Goal: Information Seeking & Learning: Learn about a topic

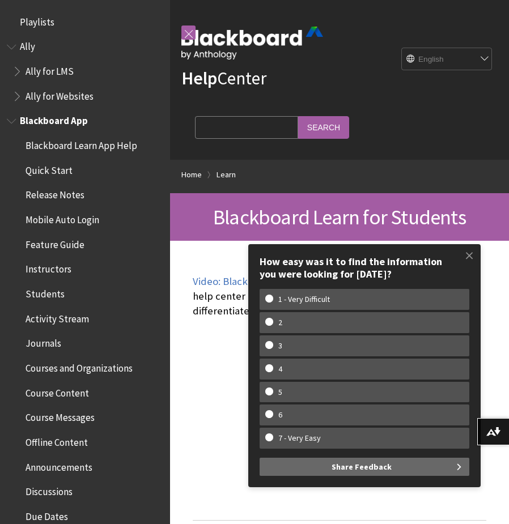
click at [34, 264] on span "Instructors" at bounding box center [49, 267] width 46 height 15
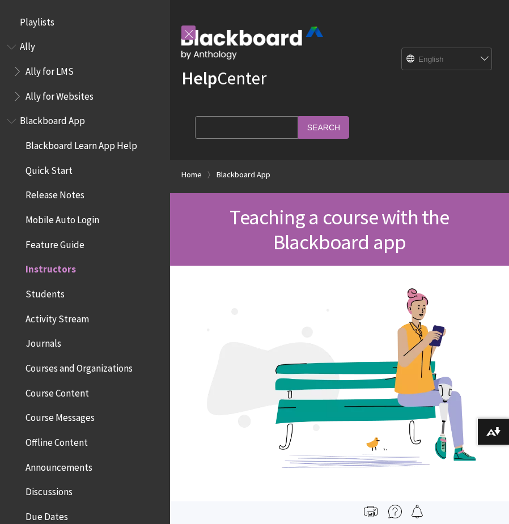
scroll to position [243, 0]
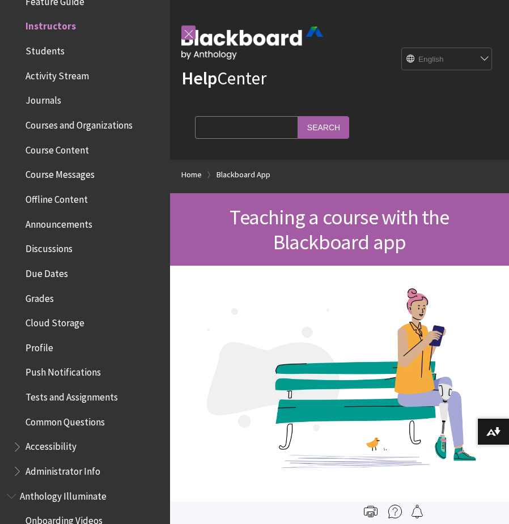
drag, startPoint x: 52, startPoint y: 56, endPoint x: 73, endPoint y: 49, distance: 22.0
drag, startPoint x: 73, startPoint y: 49, endPoint x: 81, endPoint y: 13, distance: 37.1
click at [81, 13] on ul "Blackboard Learn App Help Quick Start Release Notes Mobile Auto Login Feature G…" at bounding box center [85, 187] width 156 height 588
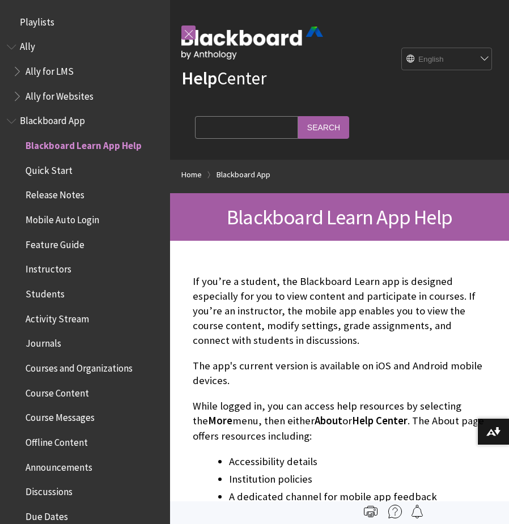
scroll to position [119, 0]
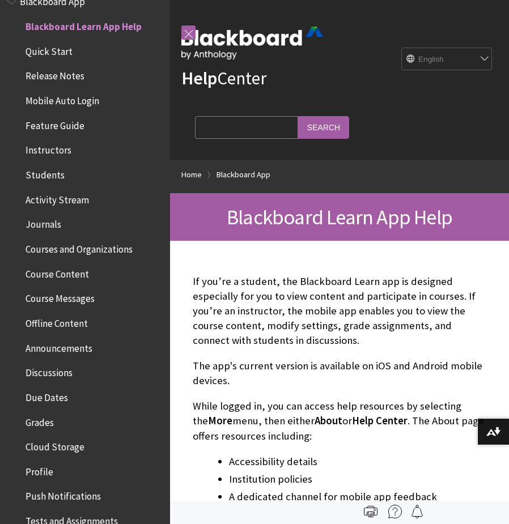
click at [95, 32] on span "Blackboard Learn App Help" at bounding box center [84, 24] width 116 height 15
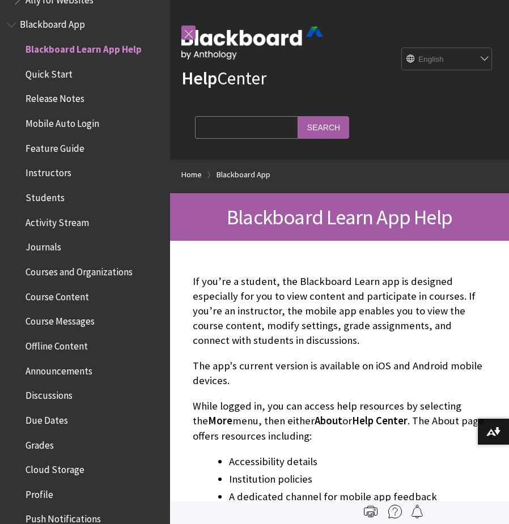
scroll to position [74, 0]
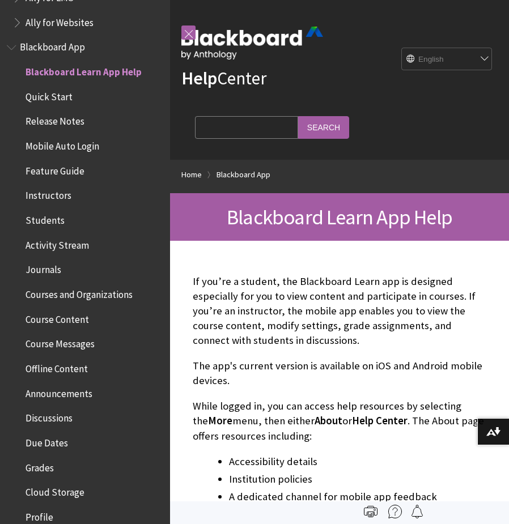
click at [44, 192] on span "Instructors" at bounding box center [49, 193] width 46 height 15
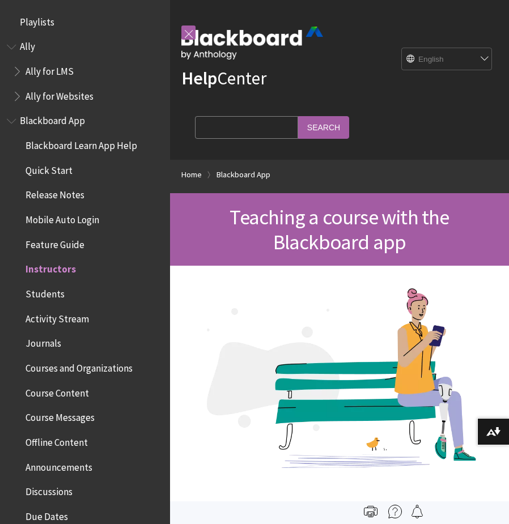
scroll to position [243, 0]
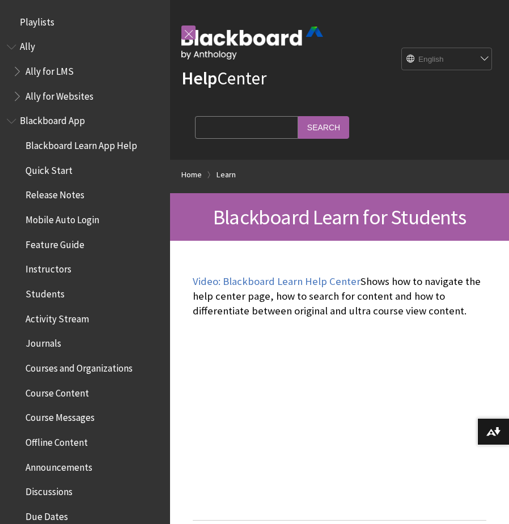
scroll to position [1092, 0]
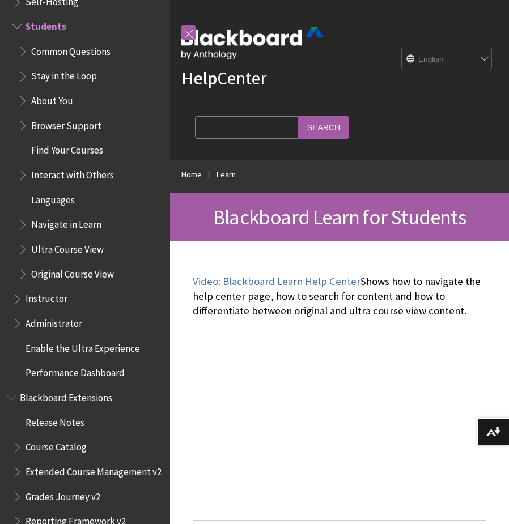
click at [60, 298] on span "Instructor" at bounding box center [47, 297] width 42 height 15
click at [59, 294] on span "Instructor" at bounding box center [49, 297] width 46 height 15
click at [59, 292] on span "Instructor" at bounding box center [49, 297] width 46 height 15
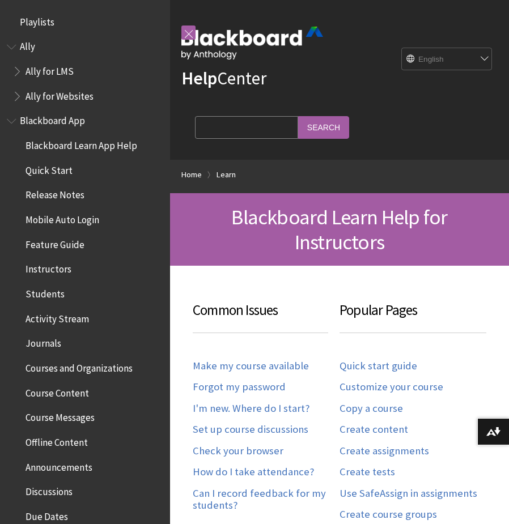
scroll to position [1116, 0]
